Goal: Information Seeking & Learning: Learn about a topic

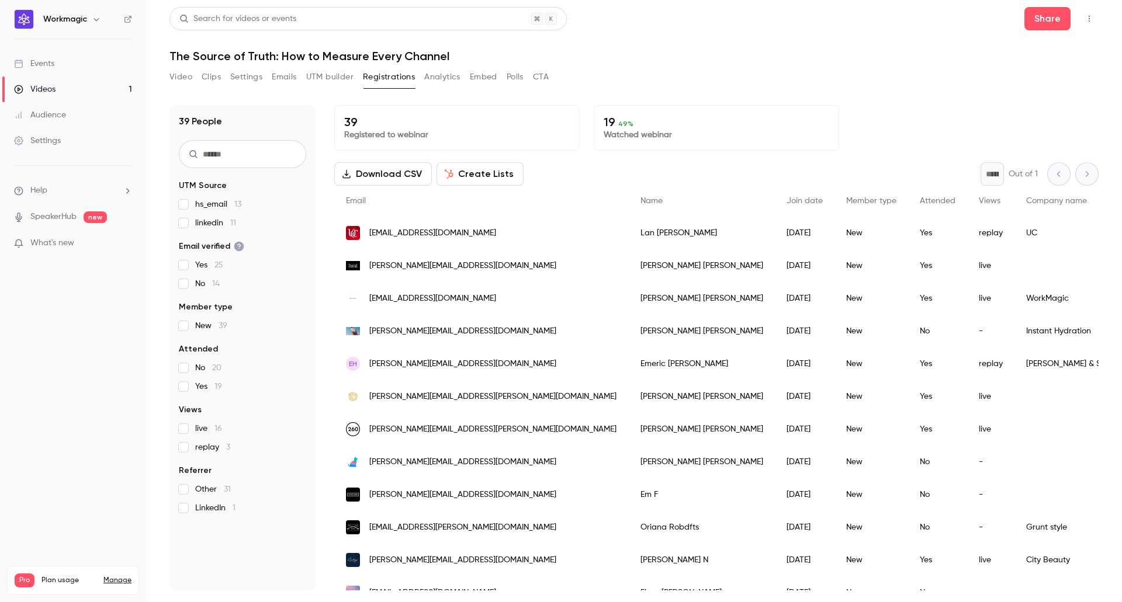
scroll to position [40, 0]
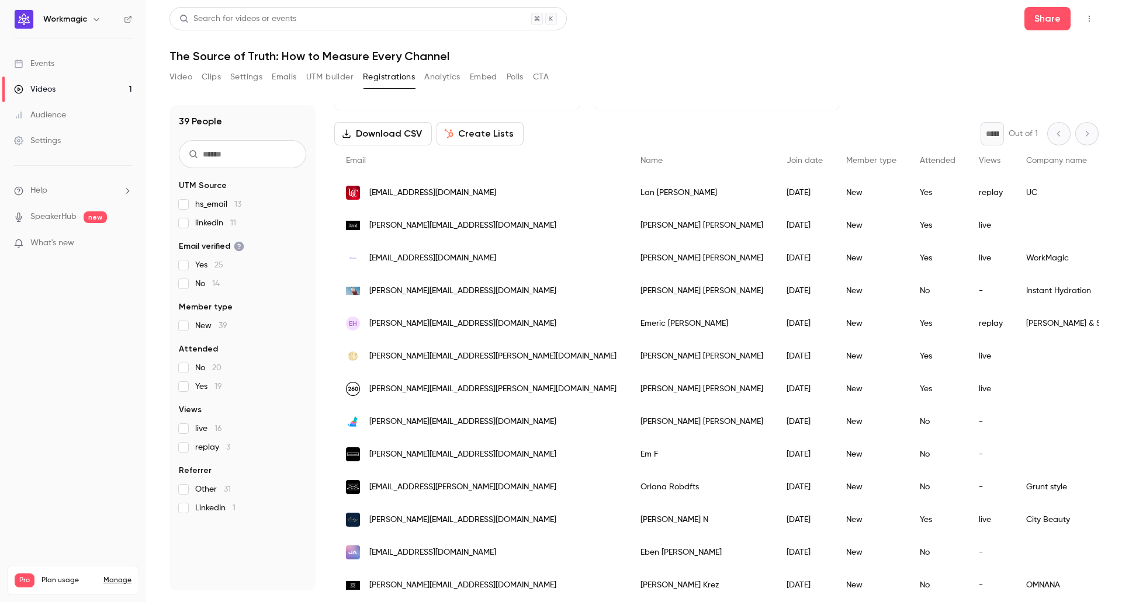
click at [791, 64] on div "Search for videos or events Share The Source of Truth: How to Measure Every Cha…" at bounding box center [633, 301] width 929 height 588
click at [78, 90] on link "Videos 1" at bounding box center [73, 90] width 146 height 26
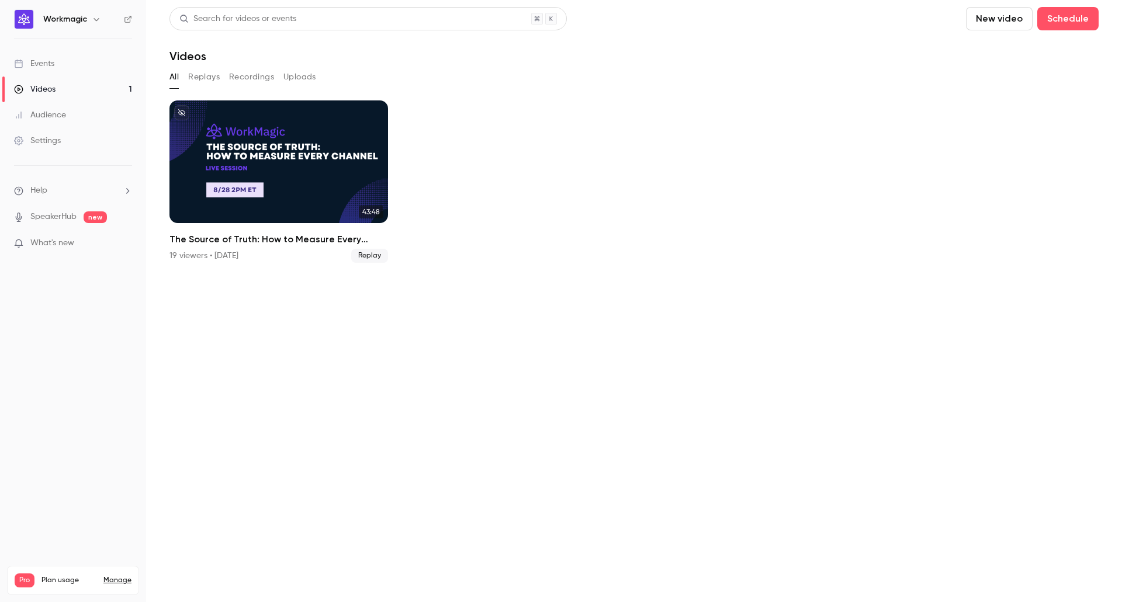
click at [201, 73] on button "Replays" at bounding box center [204, 77] width 32 height 19
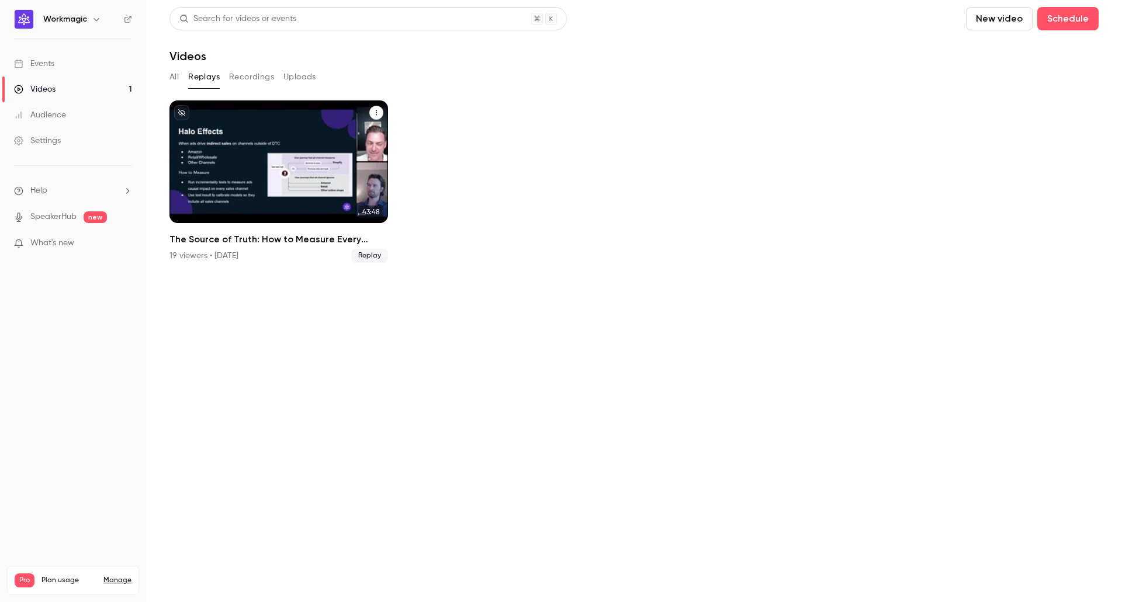
click at [299, 105] on div "The Source of Truth: How to Measure Every Channel" at bounding box center [278, 162] width 219 height 123
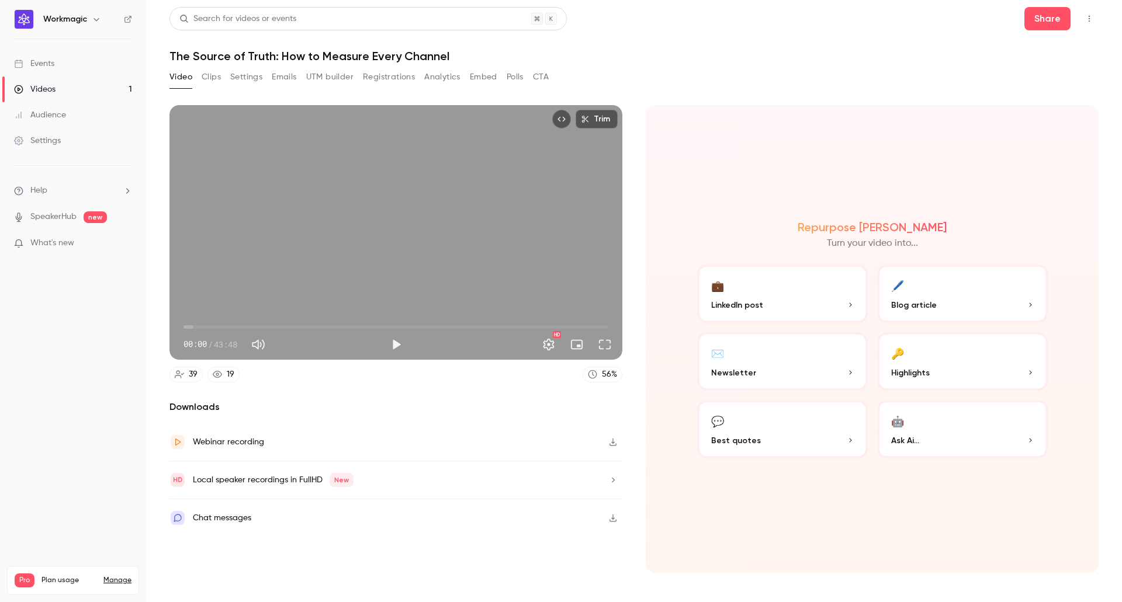
click at [321, 77] on button "UTM builder" at bounding box center [329, 77] width 47 height 19
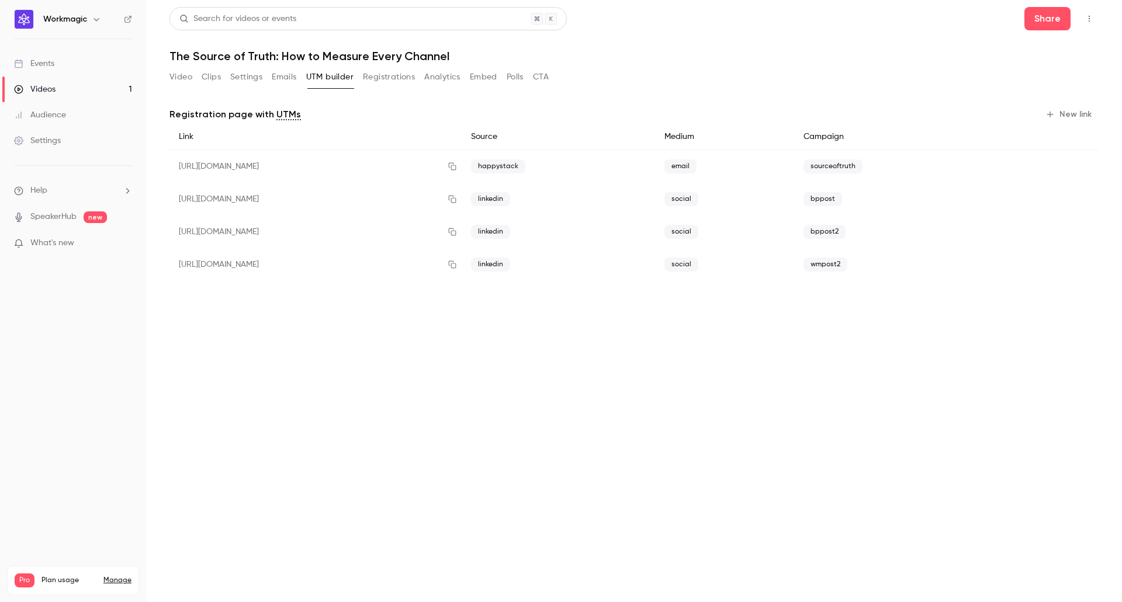
click at [428, 77] on button "Analytics" at bounding box center [442, 77] width 36 height 19
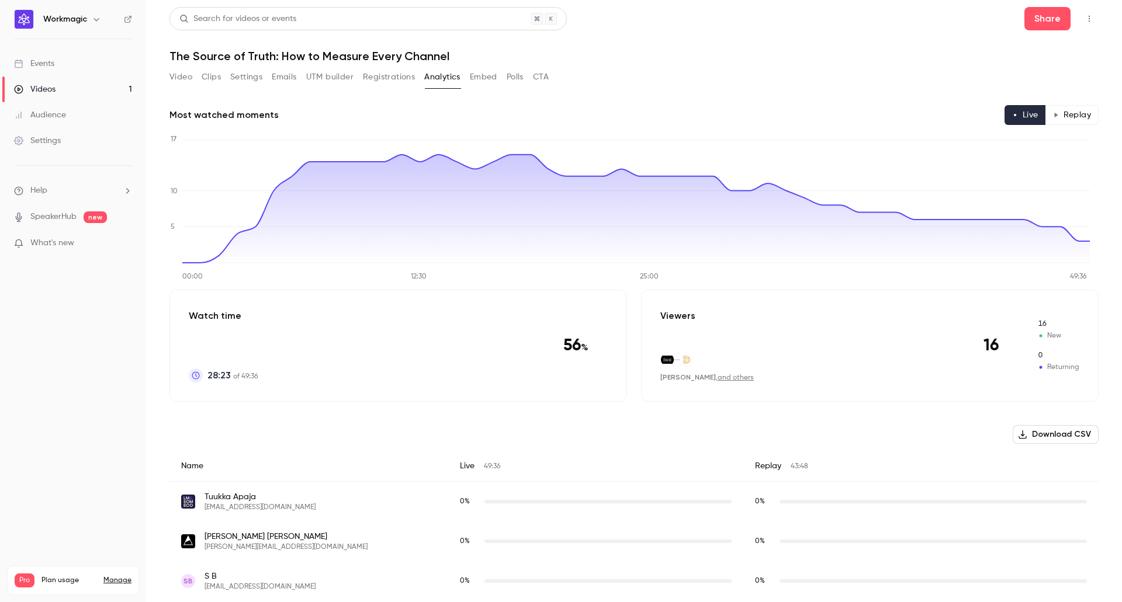
click at [393, 79] on button "Registrations" at bounding box center [389, 77] width 52 height 19
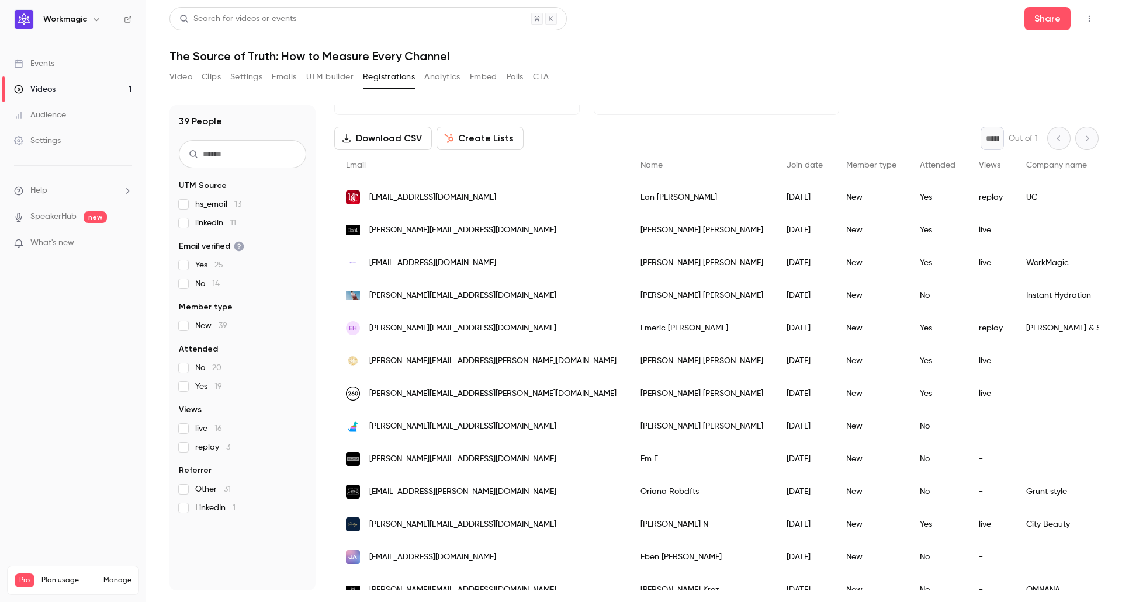
scroll to position [34, 0]
click at [447, 70] on button "Analytics" at bounding box center [442, 77] width 36 height 19
